Goal: Transaction & Acquisition: Purchase product/service

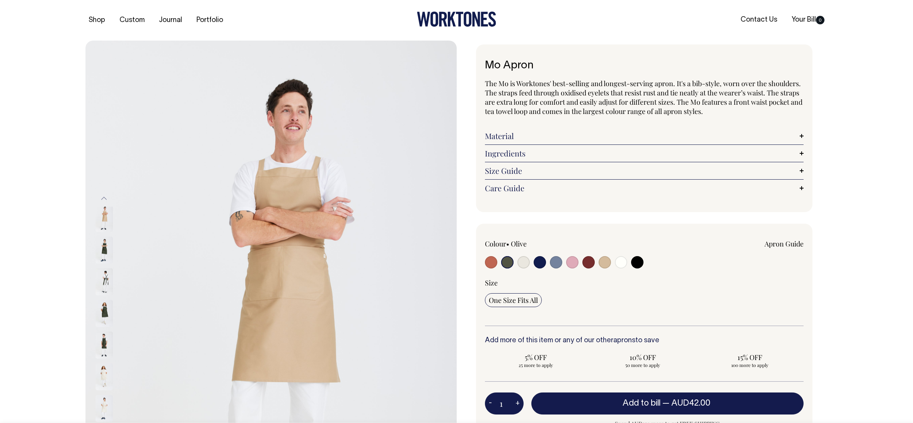
select select "Olive"
click at [606, 263] on input "radio" at bounding box center [604, 262] width 12 height 12
radio input "true"
select select "Khaki"
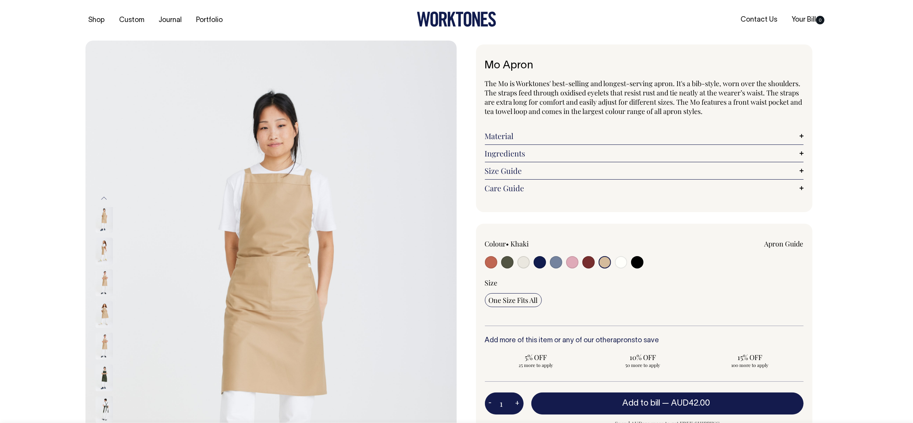
click at [509, 268] on input "radio" at bounding box center [507, 262] width 12 height 12
radio input "true"
select select "Olive"
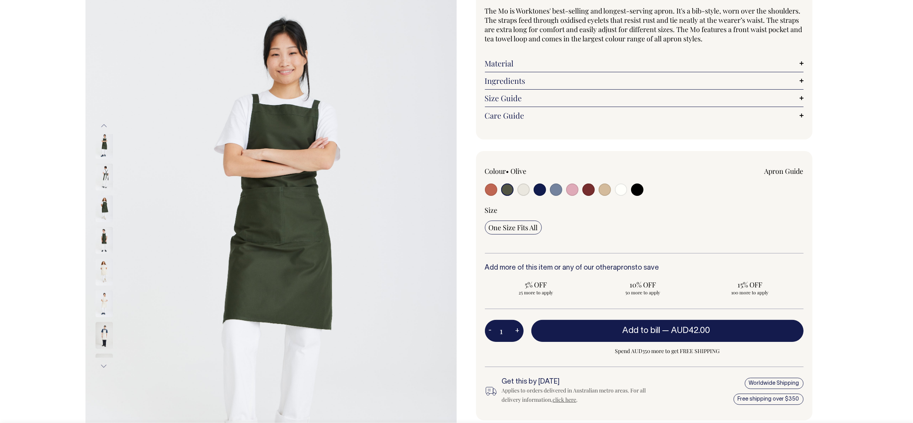
click at [515, 337] on button "+" at bounding box center [517, 331] width 12 height 15
type input "2"
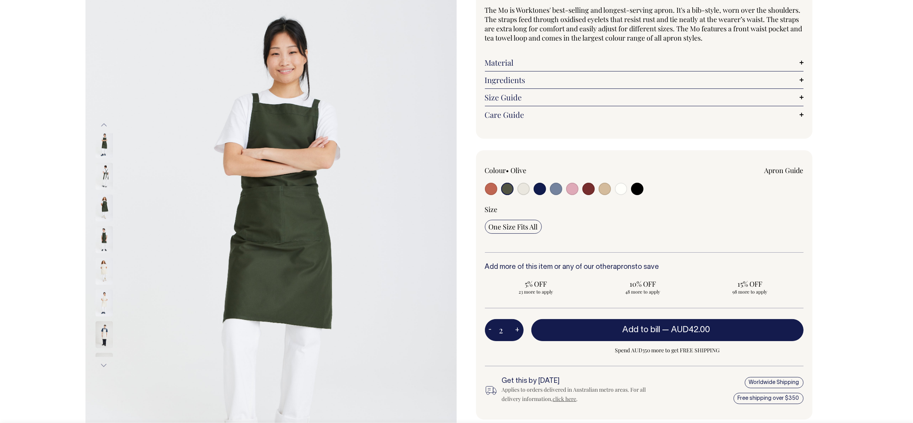
click at [516, 334] on button "+" at bounding box center [517, 330] width 12 height 15
type input "3"
click at [516, 334] on button "+" at bounding box center [517, 330] width 12 height 15
type input "4"
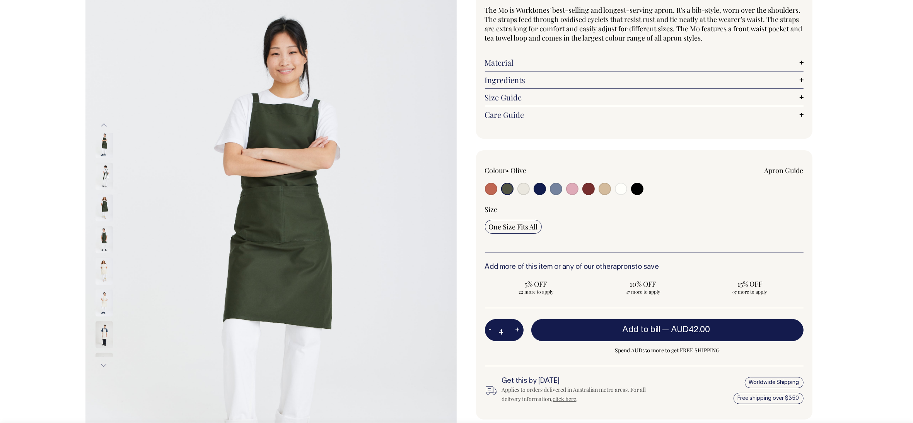
type input "4"
click at [516, 334] on button "+" at bounding box center [517, 330] width 12 height 15
type input "5"
click at [622, 189] on input "radio" at bounding box center [621, 189] width 12 height 12
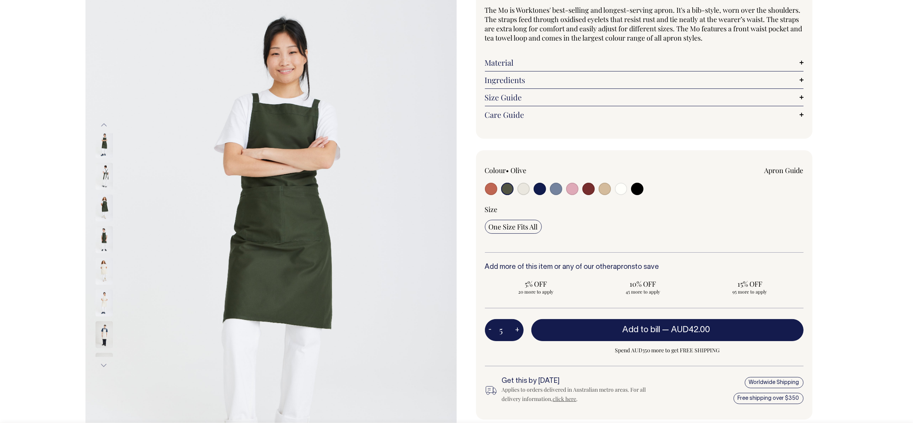
radio input "true"
select select "Off-White"
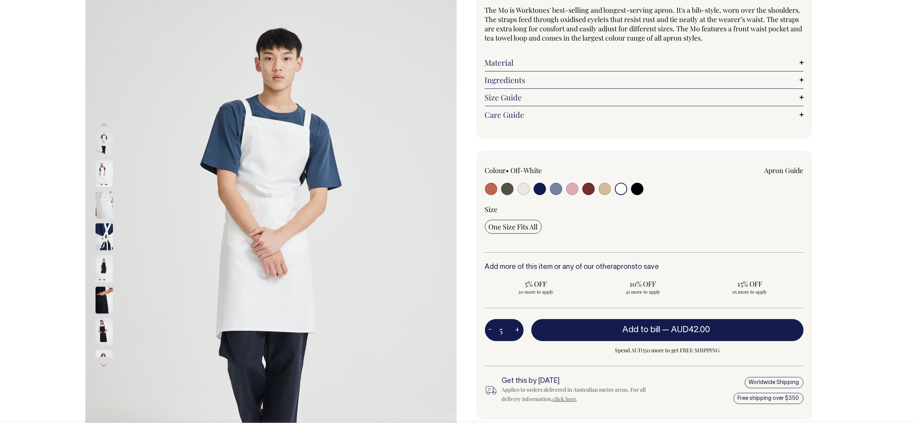
click at [527, 189] on input "radio" at bounding box center [523, 189] width 12 height 12
radio input "true"
select select "Natural"
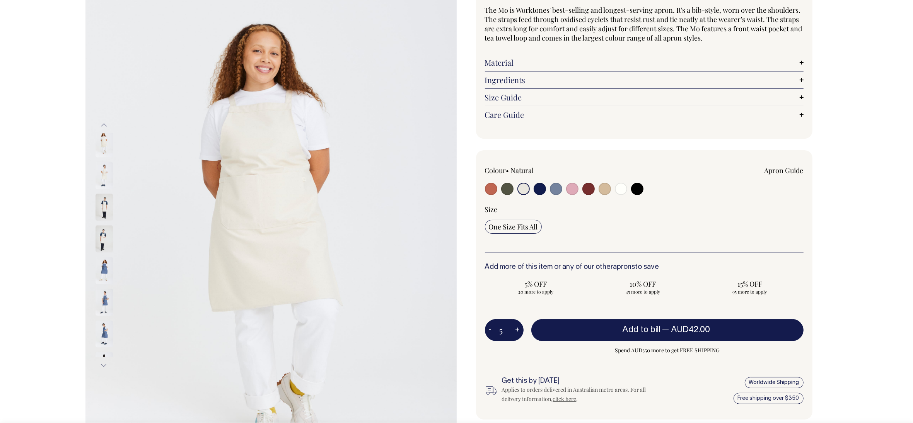
click at [513, 328] on button "+" at bounding box center [517, 330] width 12 height 15
type input "6"
click at [513, 328] on button "+" at bounding box center [517, 330] width 12 height 15
type input "7"
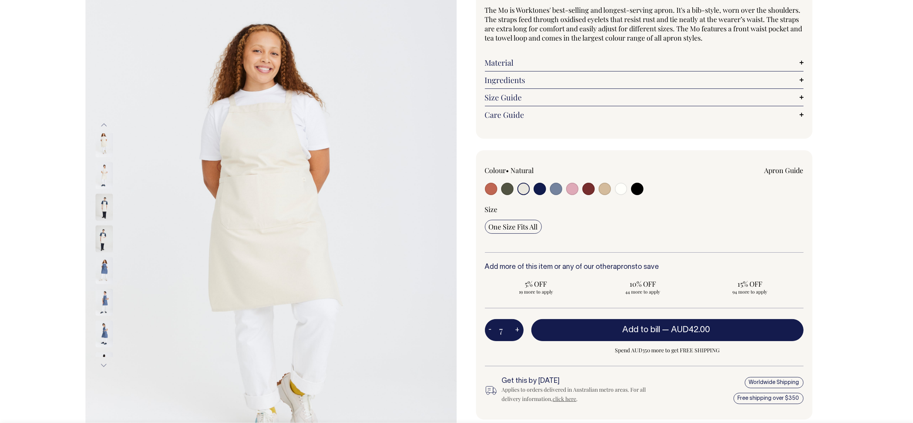
type input "7"
click at [513, 328] on button "+" at bounding box center [517, 330] width 12 height 15
type input "8"
click at [513, 328] on button "+" at bounding box center [517, 330] width 12 height 15
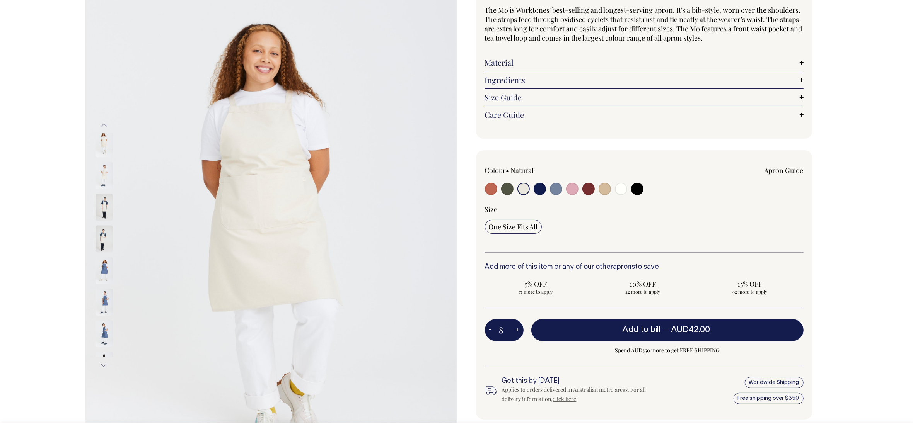
type input "9"
click at [513, 328] on button "+" at bounding box center [517, 330] width 12 height 15
type input "10"
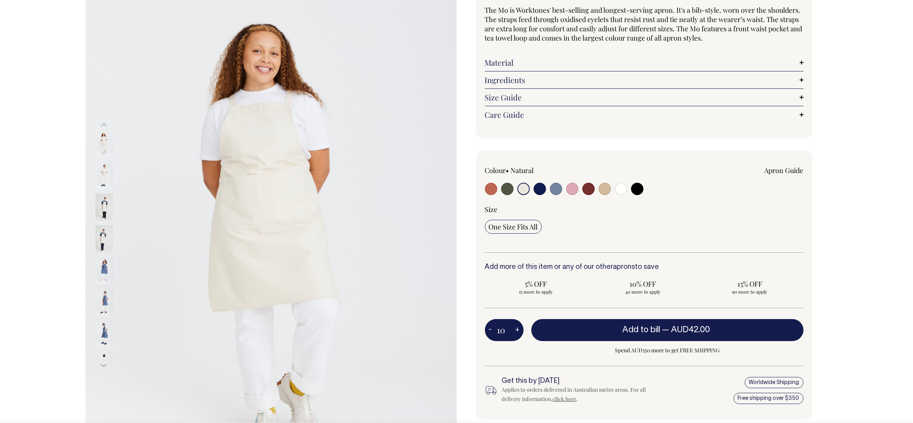
click at [605, 190] on input "radio" at bounding box center [604, 189] width 12 height 12
radio input "true"
select select "Khaki"
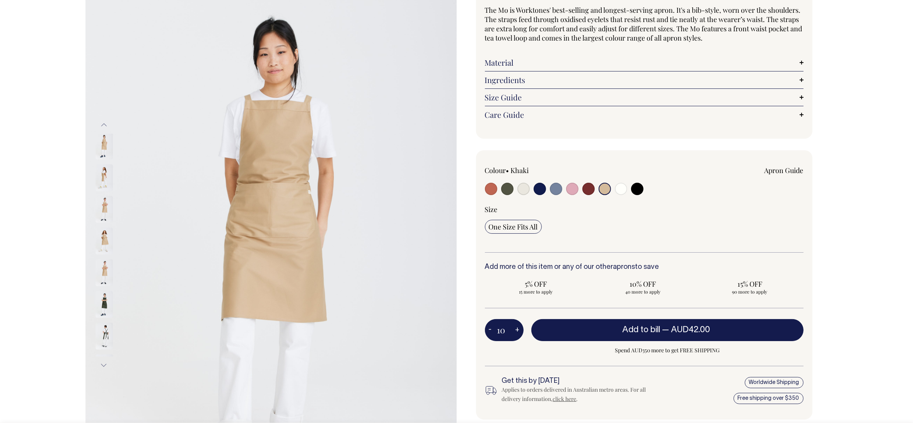
click at [517, 331] on button "+" at bounding box center [517, 330] width 12 height 15
type input "11"
click at [517, 331] on button "+" at bounding box center [517, 330] width 12 height 15
type input "12"
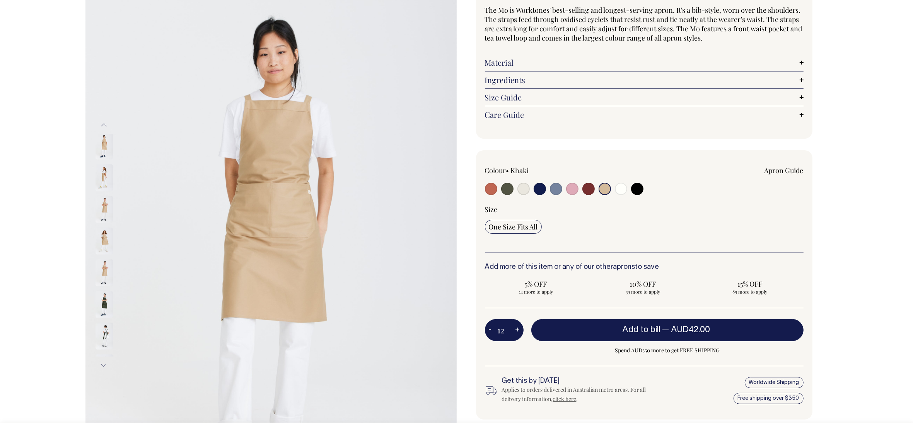
type input "12"
click at [517, 331] on button "+" at bounding box center [517, 330] width 12 height 15
type input "13"
click at [517, 331] on button "+" at bounding box center [517, 330] width 12 height 15
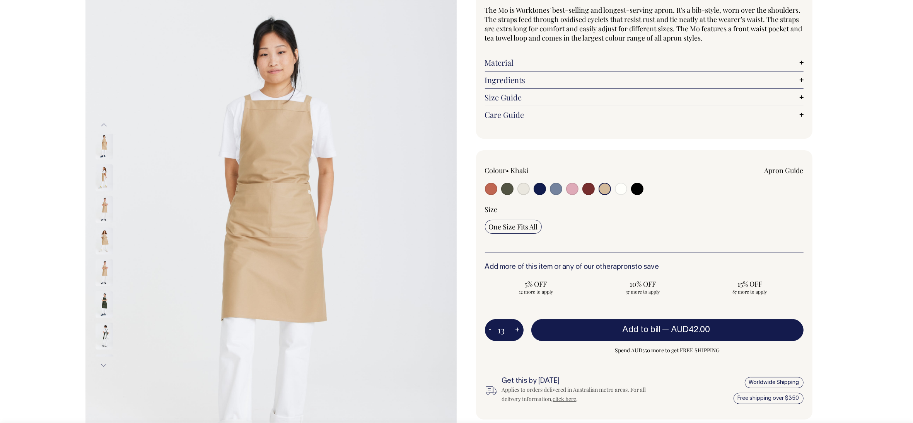
type input "14"
click at [517, 331] on button "+" at bounding box center [517, 330] width 12 height 15
type input "15"
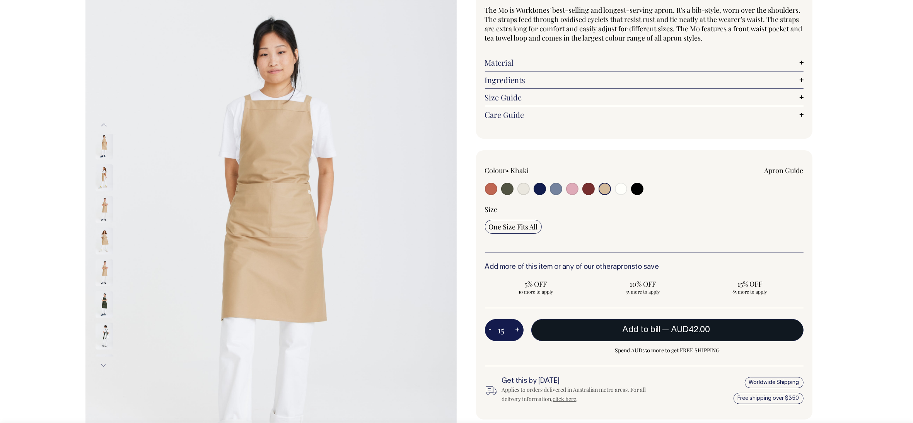
click at [740, 334] on button "Add to bill — AUD42.00" at bounding box center [667, 330] width 272 height 22
type input "1"
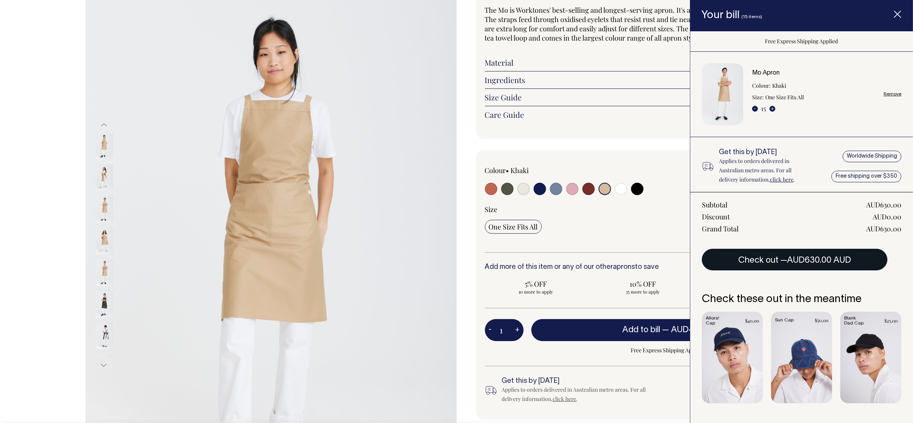
click at [823, 264] on span "AUD630.00 AUD" at bounding box center [819, 261] width 64 height 8
